Goal: Task Accomplishment & Management: Use online tool/utility

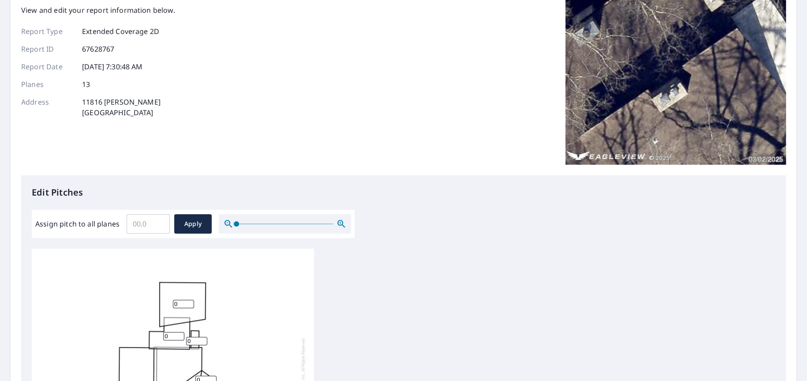
scroll to position [176, 0]
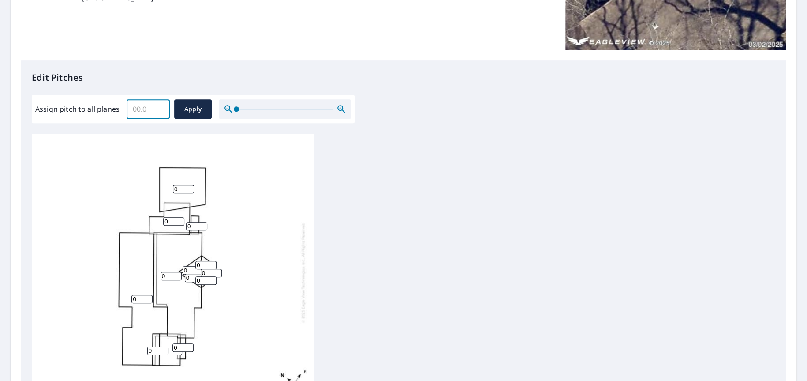
click at [149, 111] on input "Assign pitch to all planes" at bounding box center [148, 109] width 43 height 25
type input "8"
click at [206, 107] on button "Apply" at bounding box center [192, 108] width 37 height 19
type input "8"
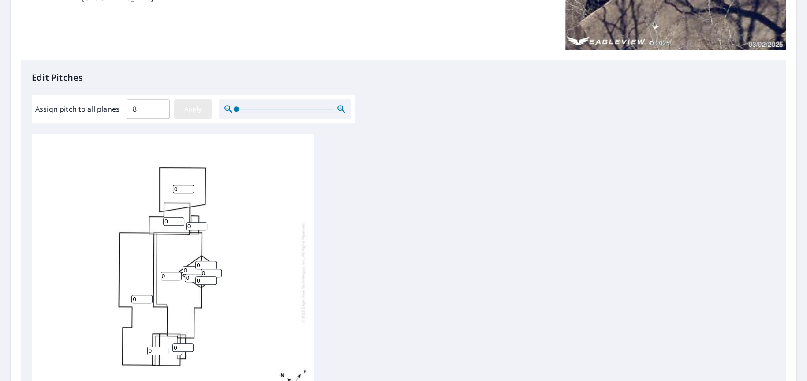
type input "8"
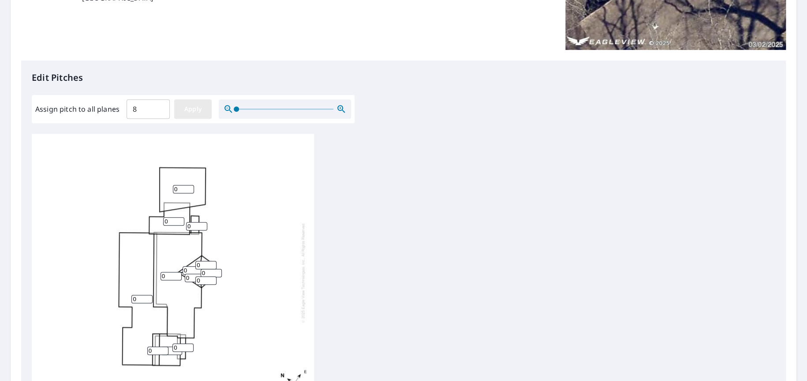
type input "8"
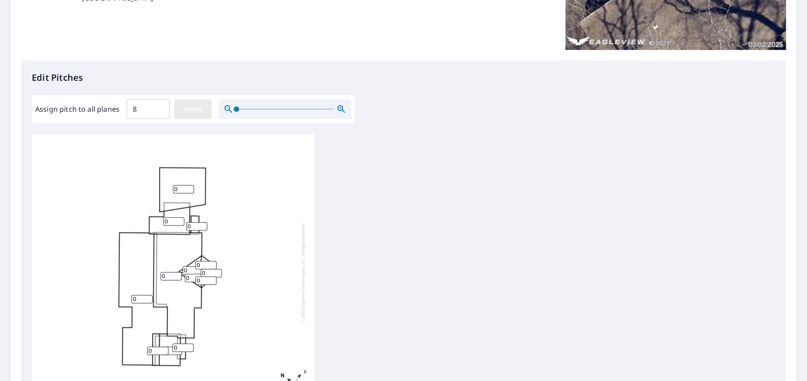
type input "8"
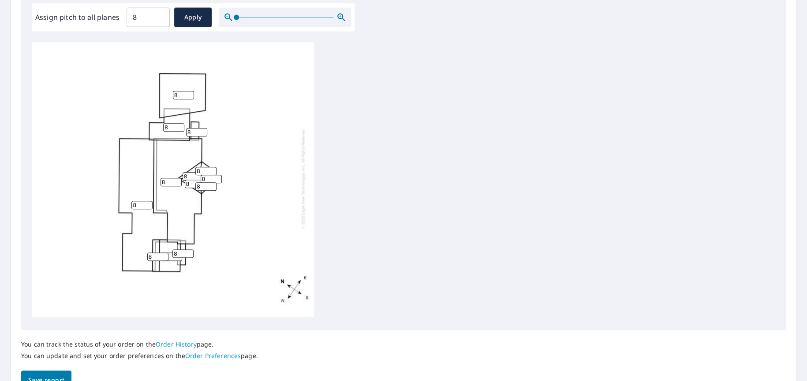
scroll to position [317, 0]
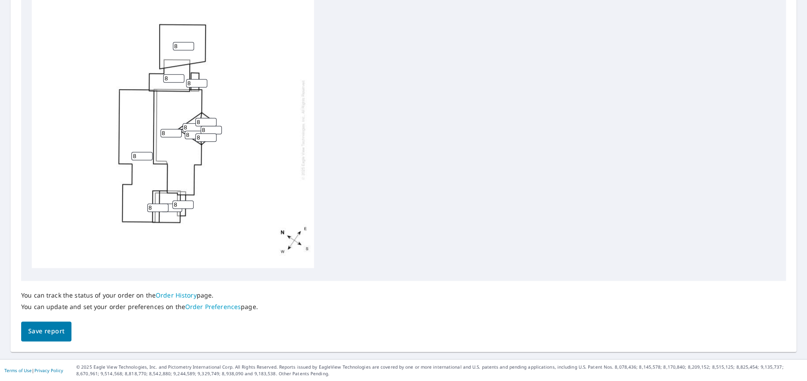
click at [41, 332] on span "Save report" at bounding box center [46, 330] width 36 height 11
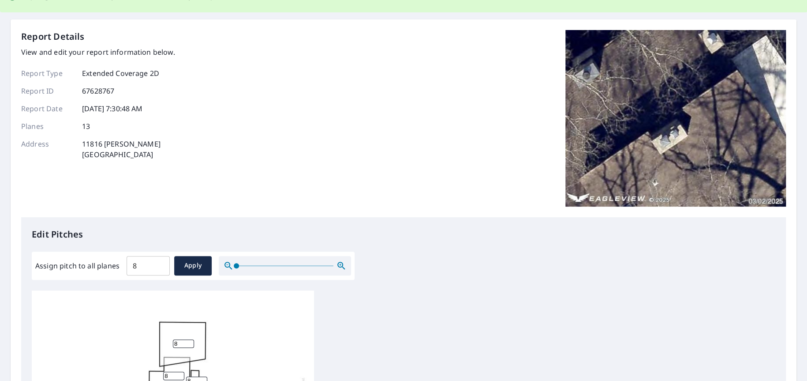
scroll to position [0, 0]
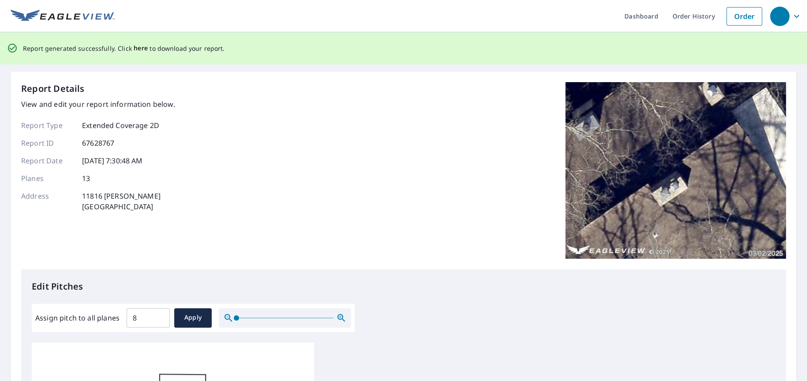
click at [135, 50] on span "here" at bounding box center [141, 48] width 15 height 11
